Goal: Transaction & Acquisition: Book appointment/travel/reservation

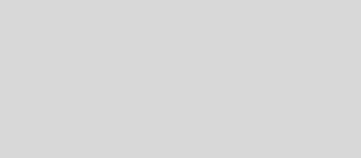
select select "es"
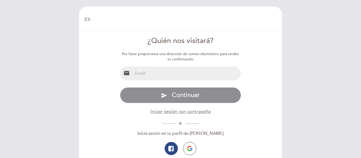
click at [148, 74] on input "email" at bounding box center [187, 74] width 108 height 14
type input "arielcardenas828@gmail.com"
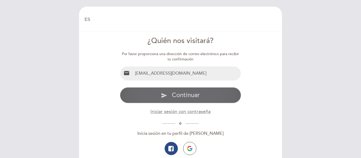
click at [185, 93] on span "Continuar" at bounding box center [186, 95] width 28 height 8
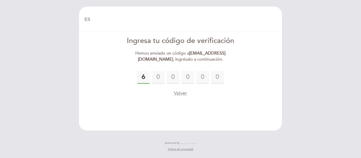
type input "6"
type input "3"
type input "1"
type input "0"
type input "4"
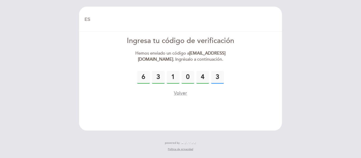
type input "3"
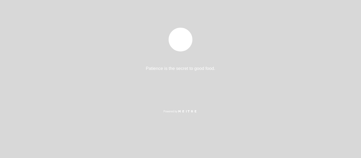
select select "es"
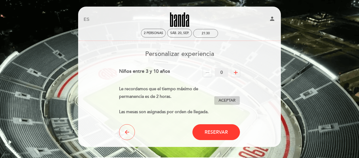
click at [228, 101] on span "Aceptar" at bounding box center [227, 101] width 17 height 6
click at [121, 134] on button "arrow_back" at bounding box center [127, 132] width 16 height 16
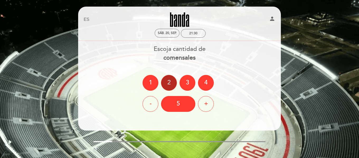
click at [170, 84] on div "2" at bounding box center [169, 83] width 16 height 16
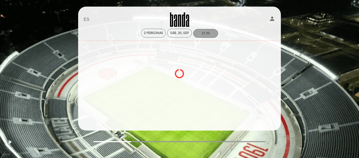
click at [206, 32] on div "21:30" at bounding box center [206, 33] width 8 height 4
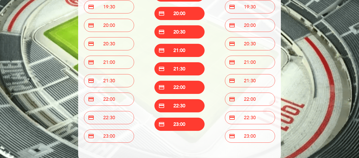
scroll to position [79, 0]
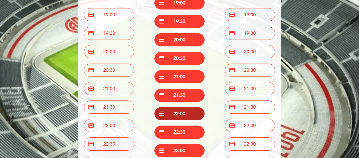
click at [180, 112] on button "credit_card 22:00" at bounding box center [179, 113] width 50 height 13
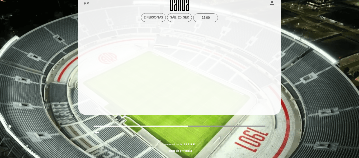
scroll to position [16, 0]
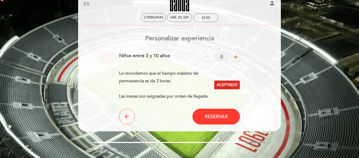
click at [231, 85] on span "Aceptado" at bounding box center [227, 85] width 21 height 6
click at [231, 86] on span "Aceptar" at bounding box center [227, 85] width 17 height 6
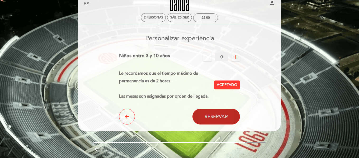
click at [215, 115] on span "Reservar" at bounding box center [216, 117] width 23 height 6
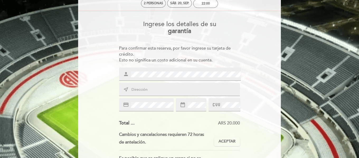
scroll to position [53, 0]
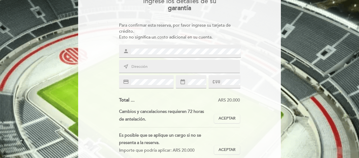
click at [145, 68] on input "text" at bounding box center [186, 67] width 110 height 6
click at [172, 60] on div "person near_me credit_card date_range" at bounding box center [179, 67] width 121 height 44
click at [167, 64] on input "text" at bounding box center [186, 67] width 110 height 6
type input "pasco 1645"
click at [267, 71] on div "Ingrese los detalles de su garantía Para confirmar esta reserva, por favor ingr…" at bounding box center [179, 109] width 195 height 231
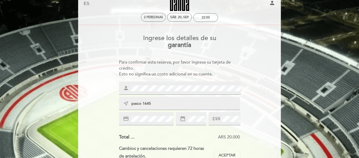
scroll to position [0, 0]
